Goal: Information Seeking & Learning: Learn about a topic

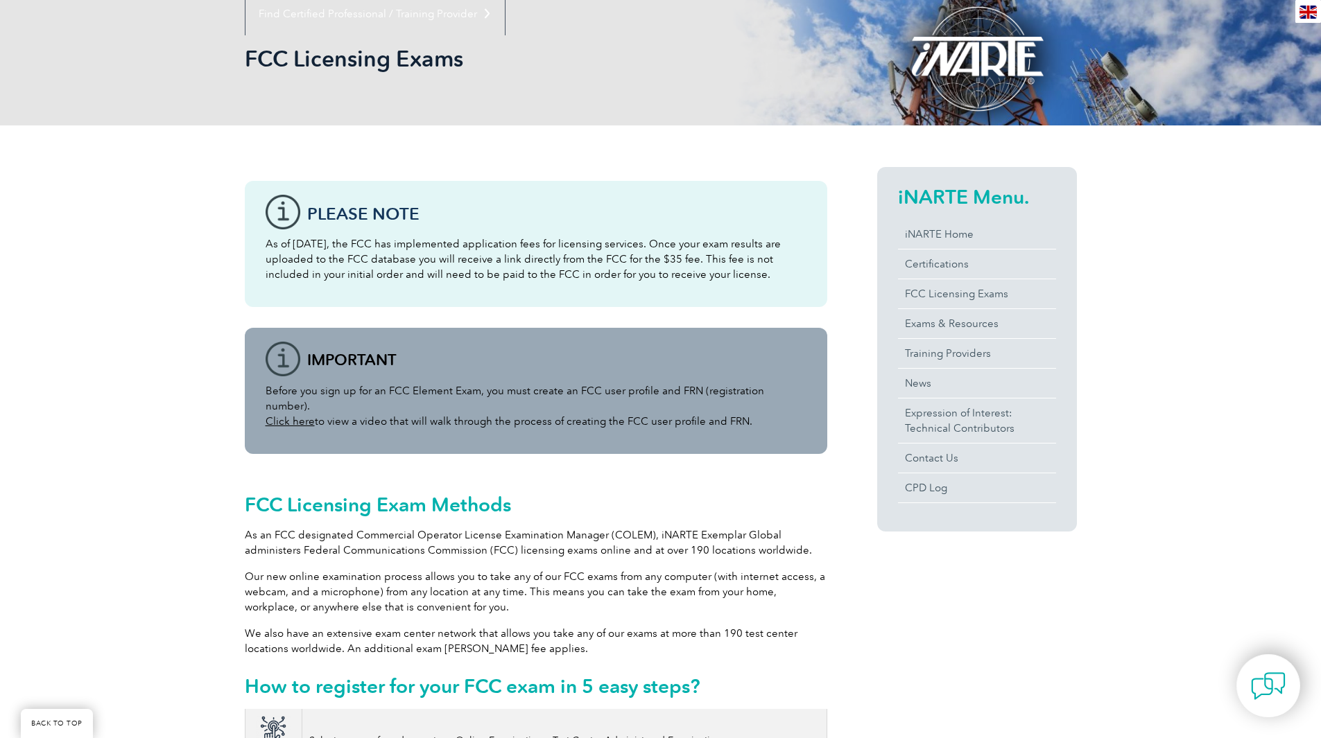
scroll to position [139, 0]
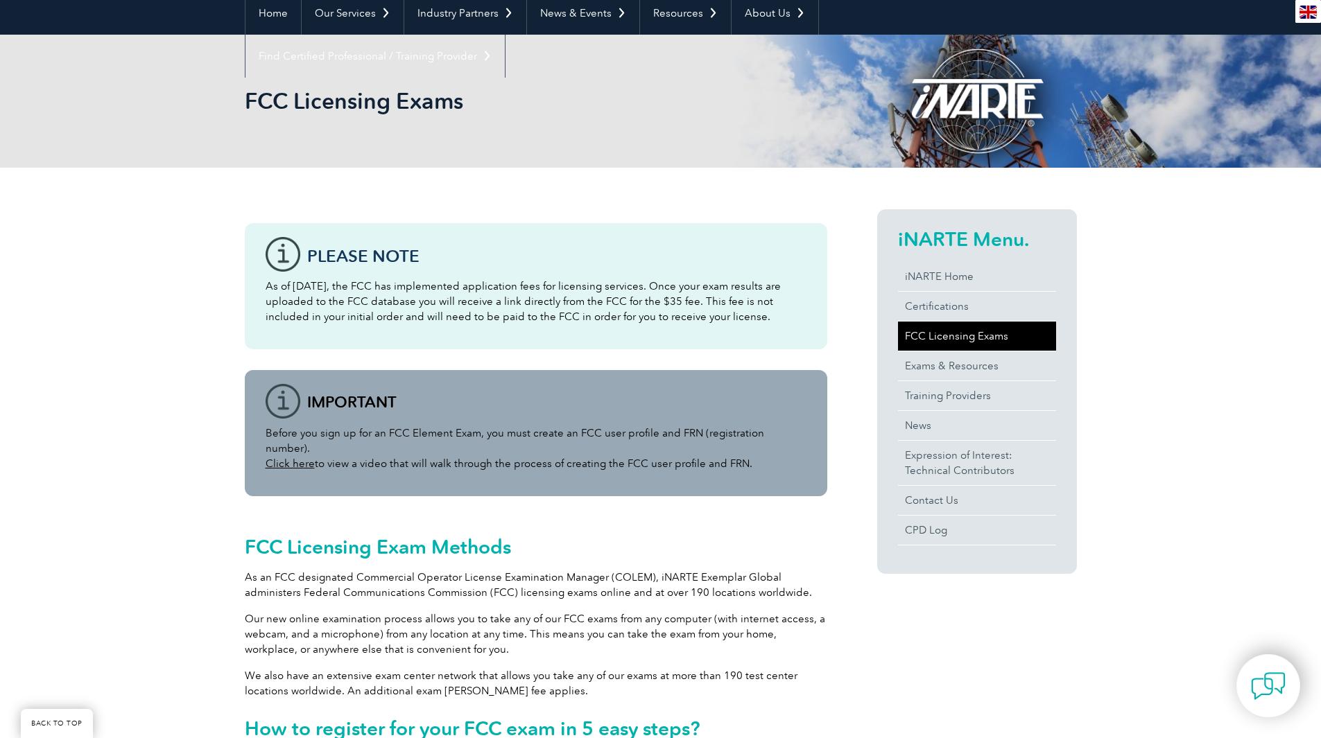
click at [966, 335] on link "FCC Licensing Exams" at bounding box center [977, 336] width 158 height 29
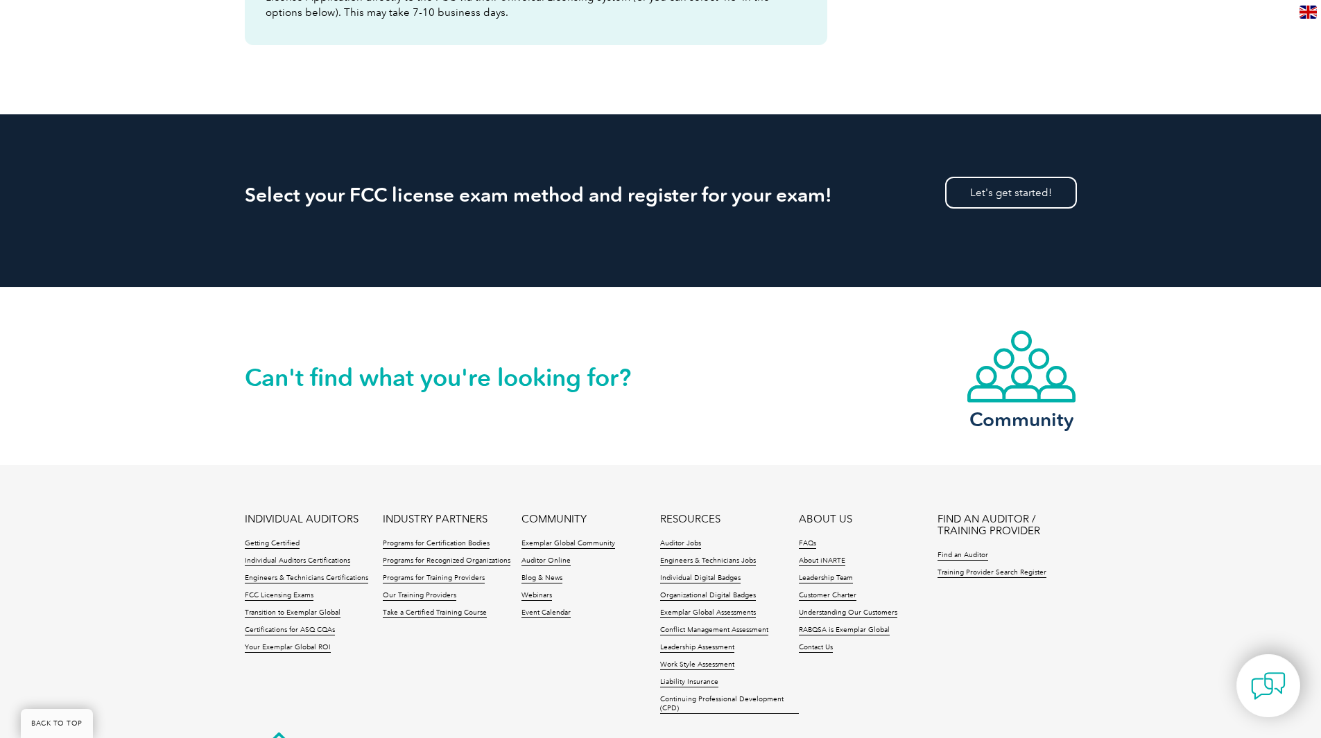
scroll to position [2219, 0]
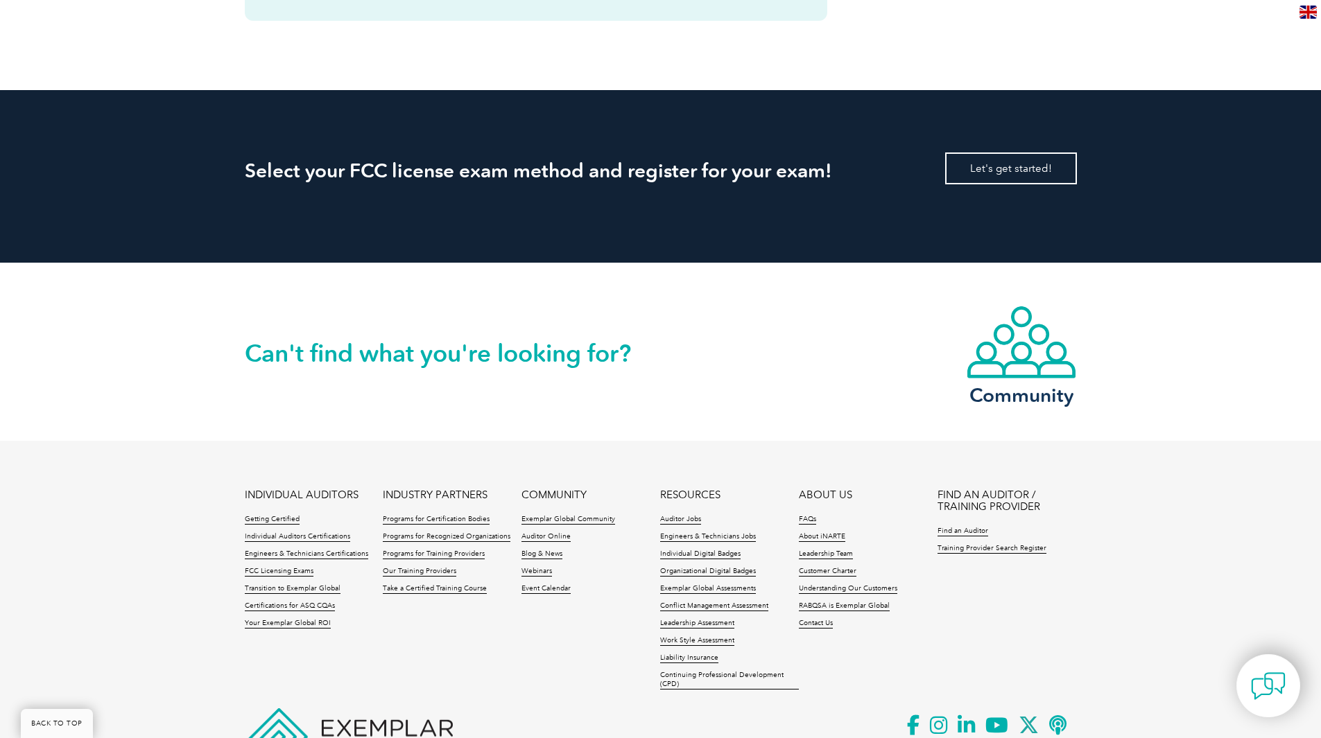
click at [1000, 153] on link "Let's get started!" at bounding box center [1011, 169] width 132 height 32
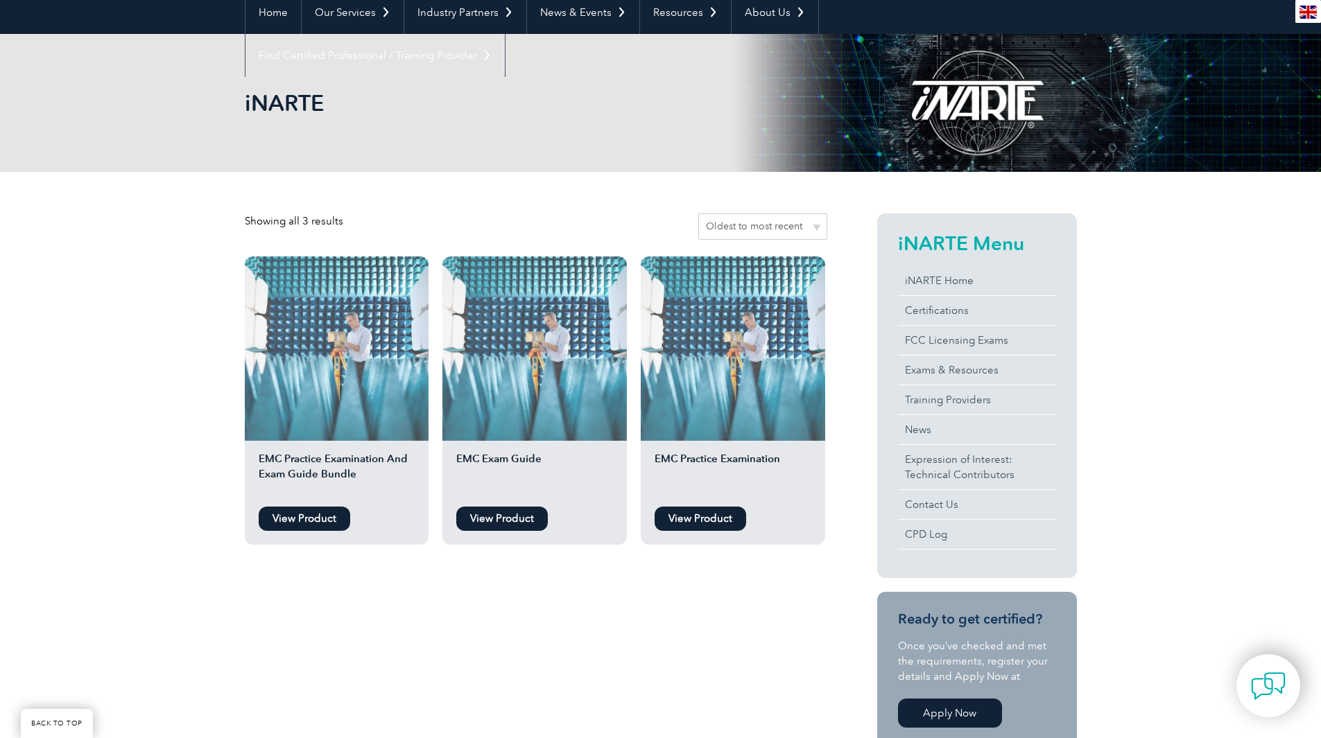
scroll to position [139, 0]
